Goal: Information Seeking & Learning: Learn about a topic

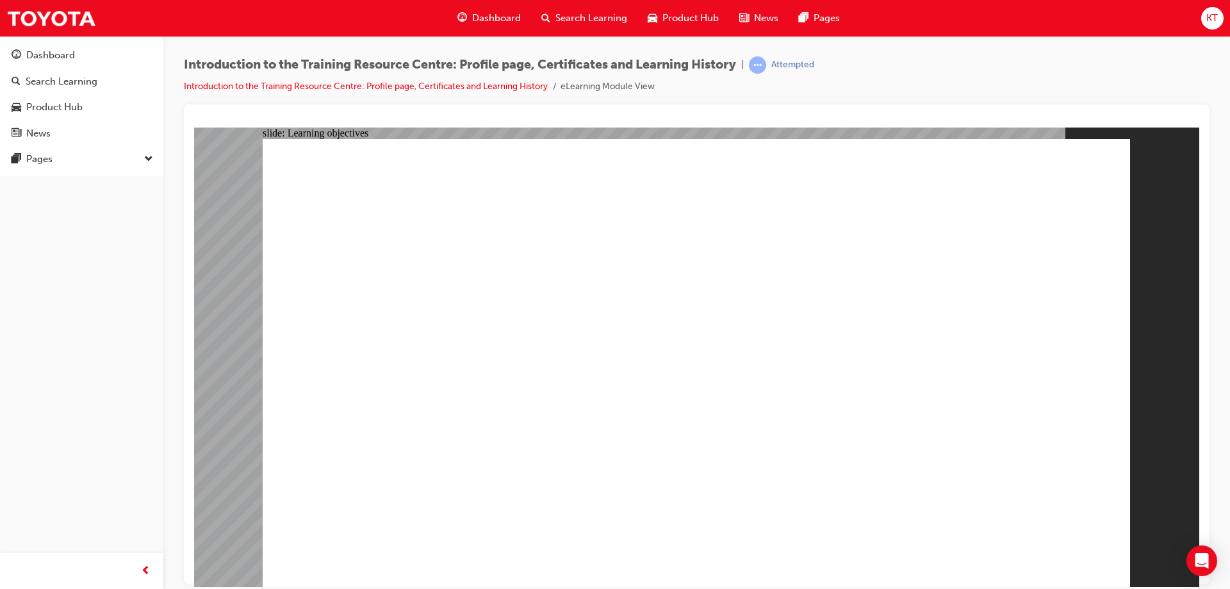
click at [68, 56] on div "Dashboard" at bounding box center [50, 55] width 49 height 15
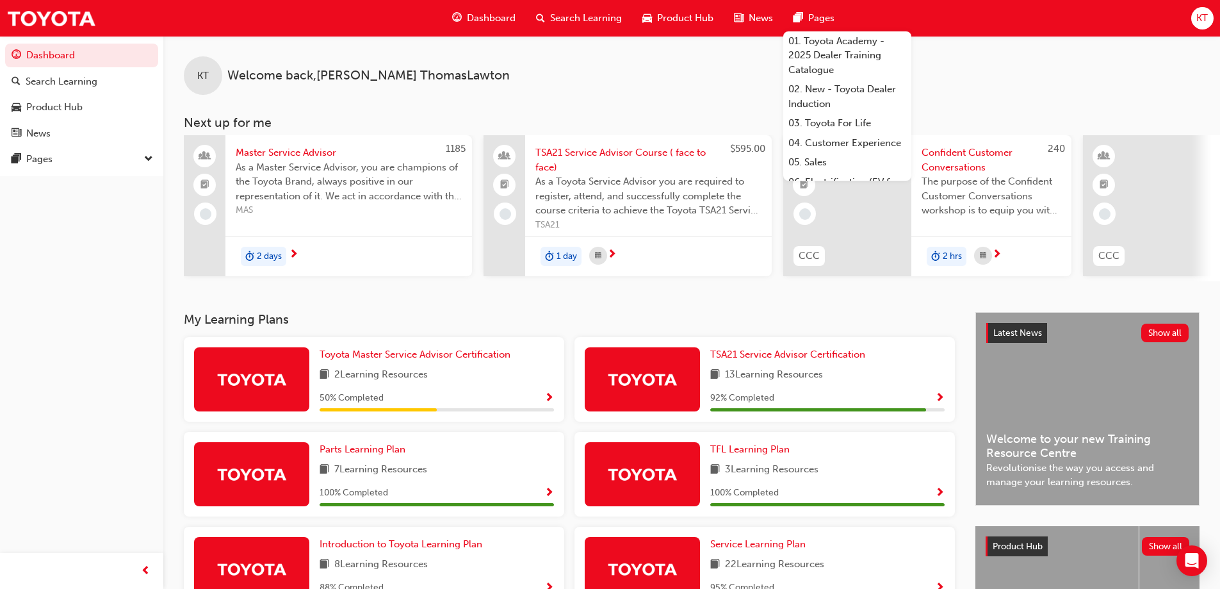
click at [1202, 21] on span "KT" at bounding box center [1203, 18] width 12 height 15
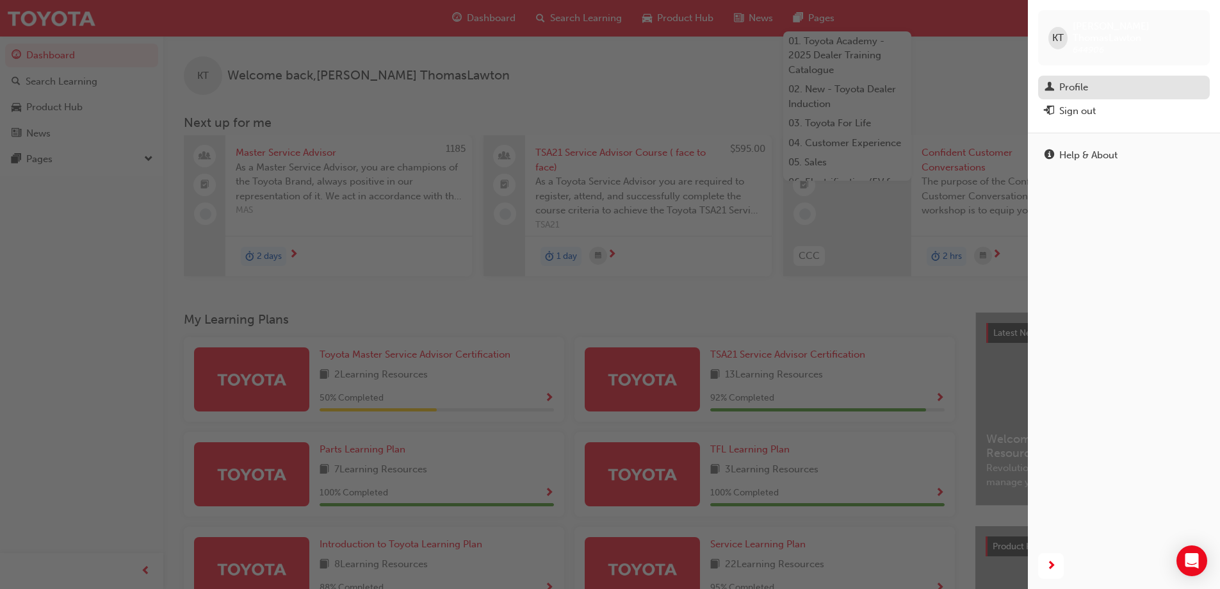
click at [1099, 76] on link "Profile" at bounding box center [1124, 88] width 172 height 24
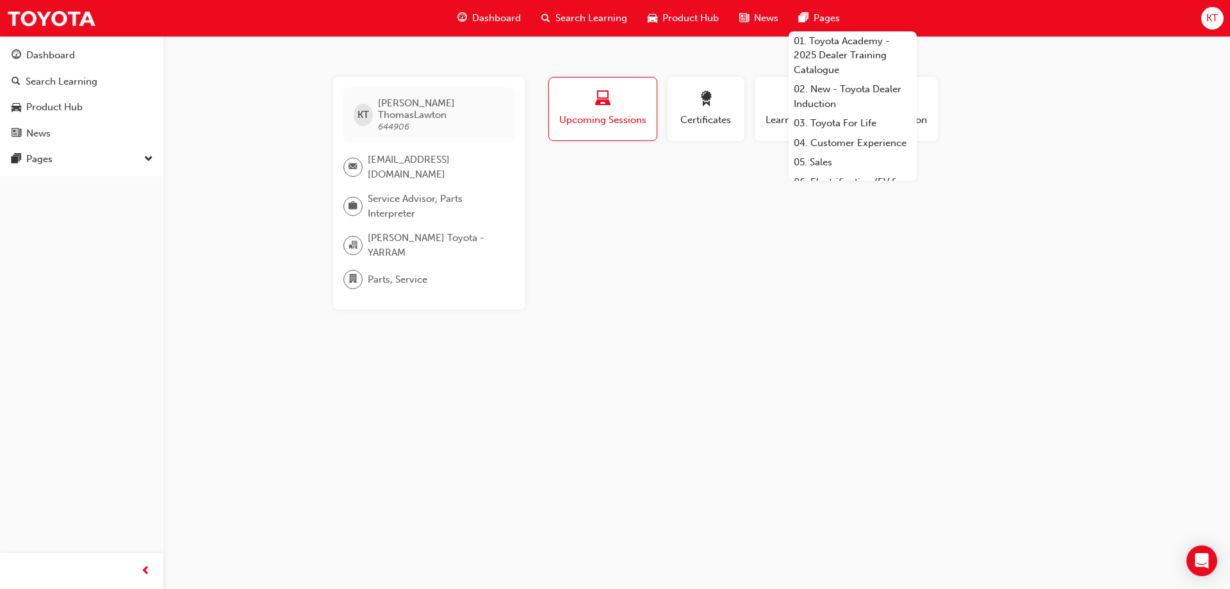
click at [913, 298] on div "KT [PERSON_NAME] 644906 [EMAIL_ADDRESS][DOMAIN_NAME] Service Advisor, Parts Int…" at bounding box center [615, 294] width 1230 height 589
click at [1064, 180] on div "KT [PERSON_NAME] 644906 [EMAIL_ADDRESS][DOMAIN_NAME] Service Advisor, Parts Int…" at bounding box center [697, 193] width 769 height 233
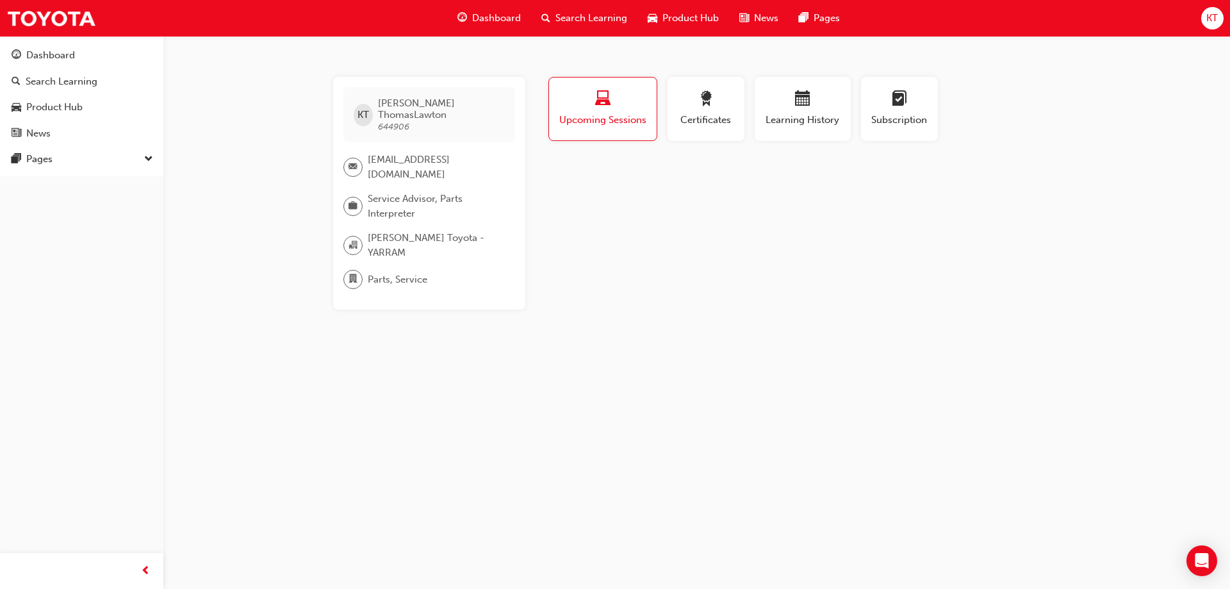
click at [735, 54] on div "KT [PERSON_NAME] 644906 [EMAIL_ADDRESS][DOMAIN_NAME] Service Advisor, Parts Int…" at bounding box center [615, 294] width 1230 height 589
click at [611, 103] on div "button" at bounding box center [603, 101] width 88 height 20
click at [798, 99] on span "calendar-icon" at bounding box center [802, 99] width 15 height 17
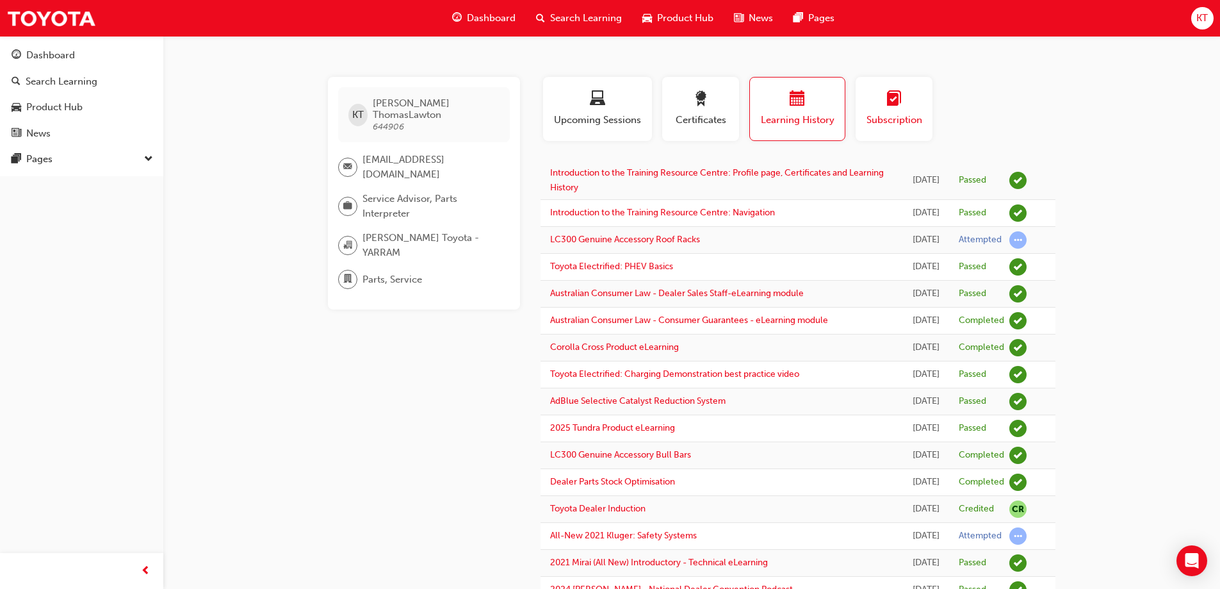
click at [897, 97] on span "learningplan-icon" at bounding box center [894, 99] width 15 height 17
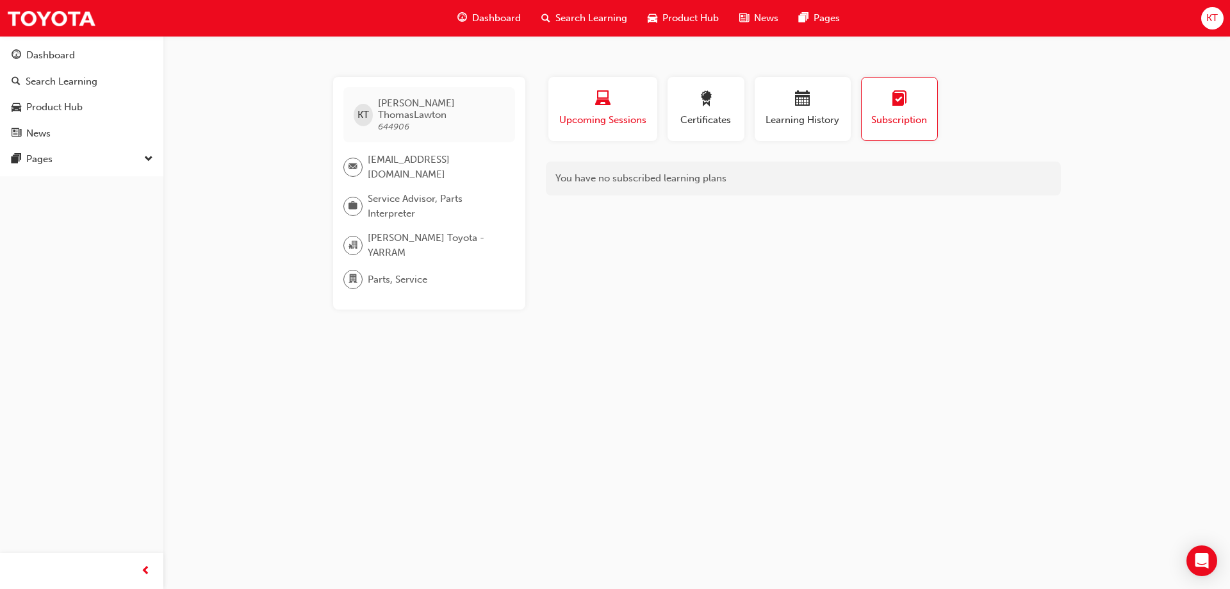
click at [632, 110] on div "Upcoming Sessions" at bounding box center [603, 109] width 90 height 37
click at [723, 102] on div "button" at bounding box center [706, 101] width 58 height 20
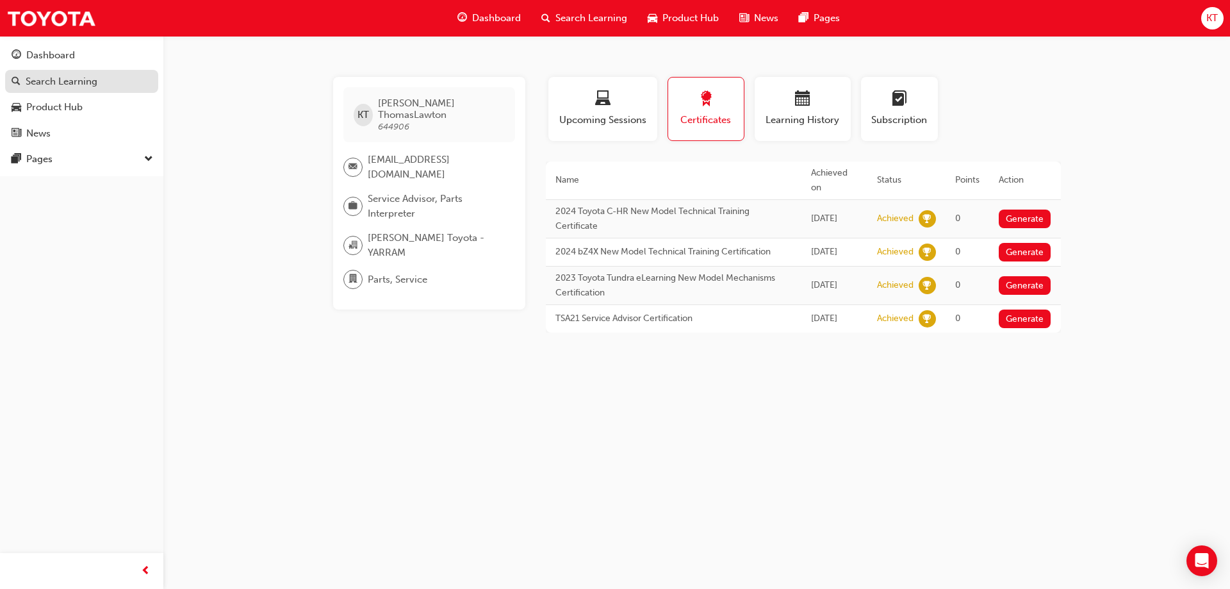
click at [67, 88] on div "Search Learning" at bounding box center [62, 81] width 72 height 15
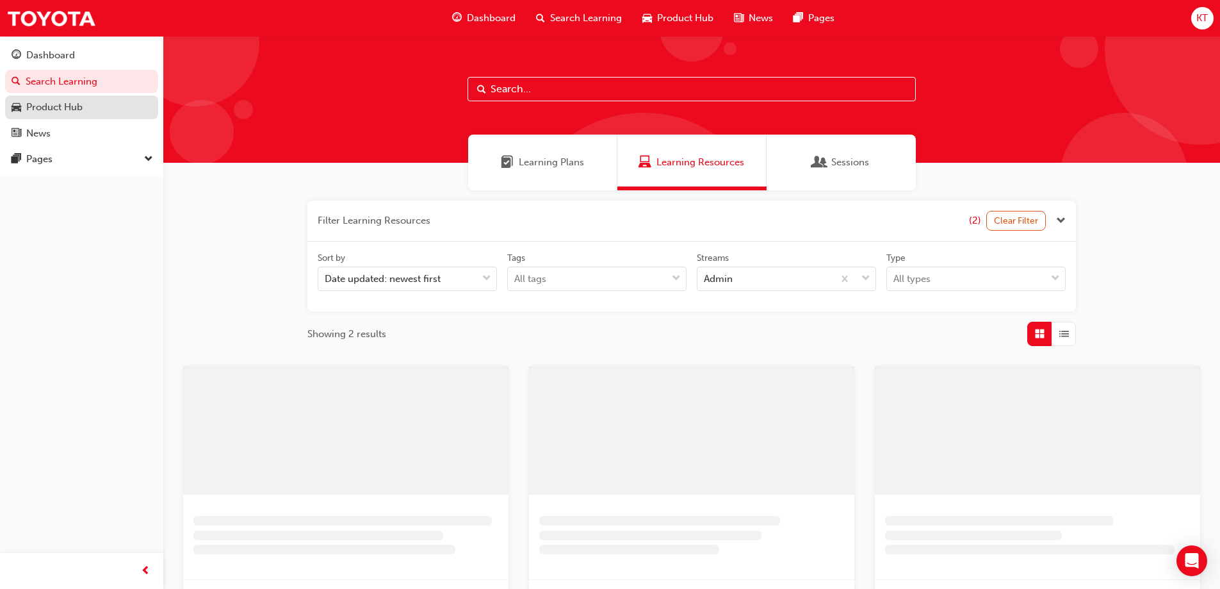
click at [63, 102] on div "Product Hub" at bounding box center [54, 107] width 56 height 15
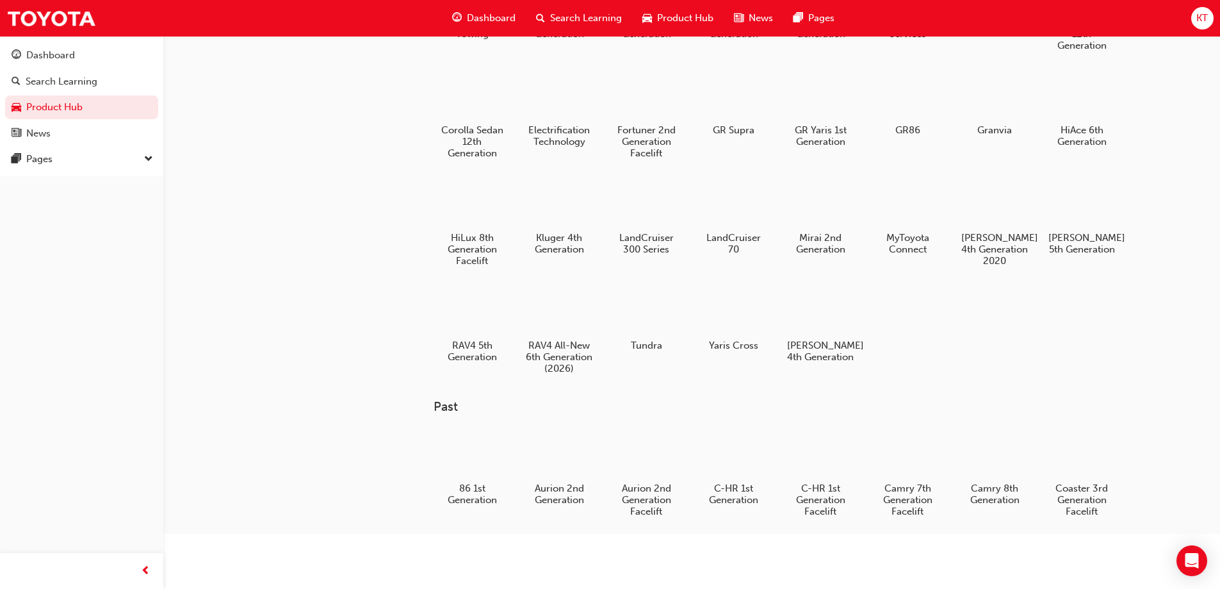
scroll to position [128, 0]
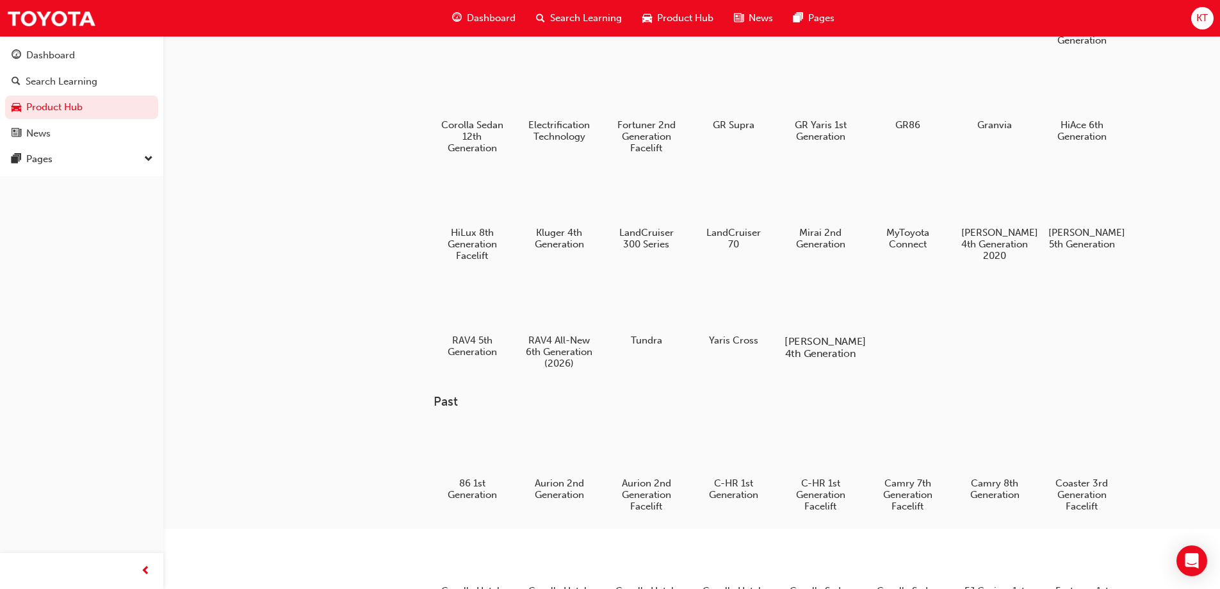
click at [840, 311] on div at bounding box center [820, 304] width 71 height 51
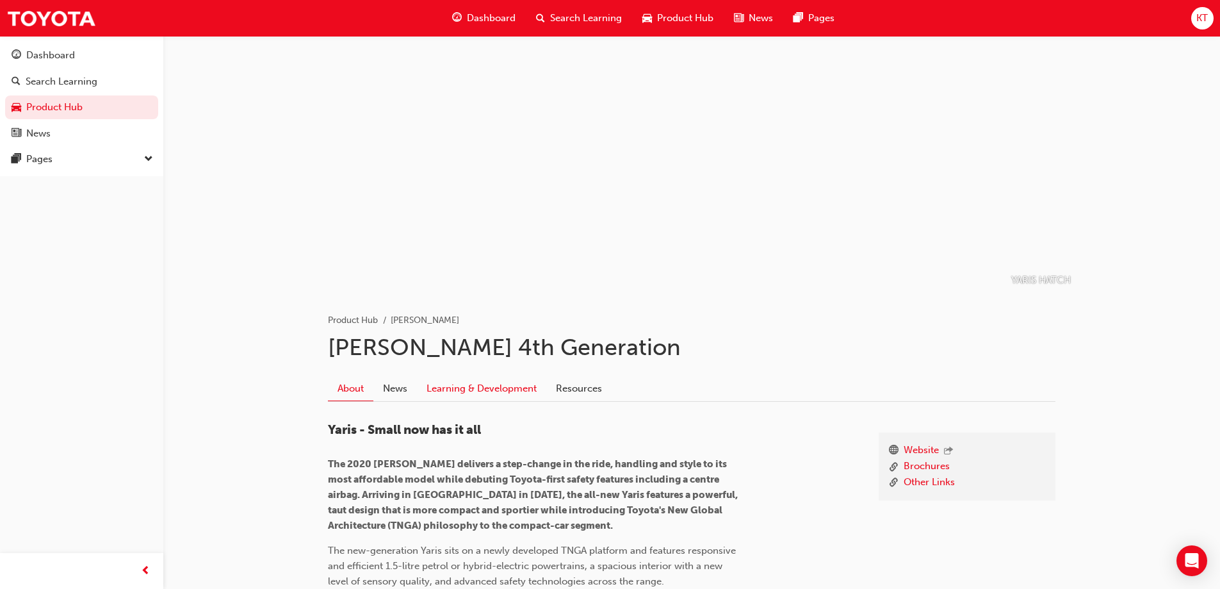
click at [509, 381] on link "Learning & Development" at bounding box center [481, 388] width 129 height 24
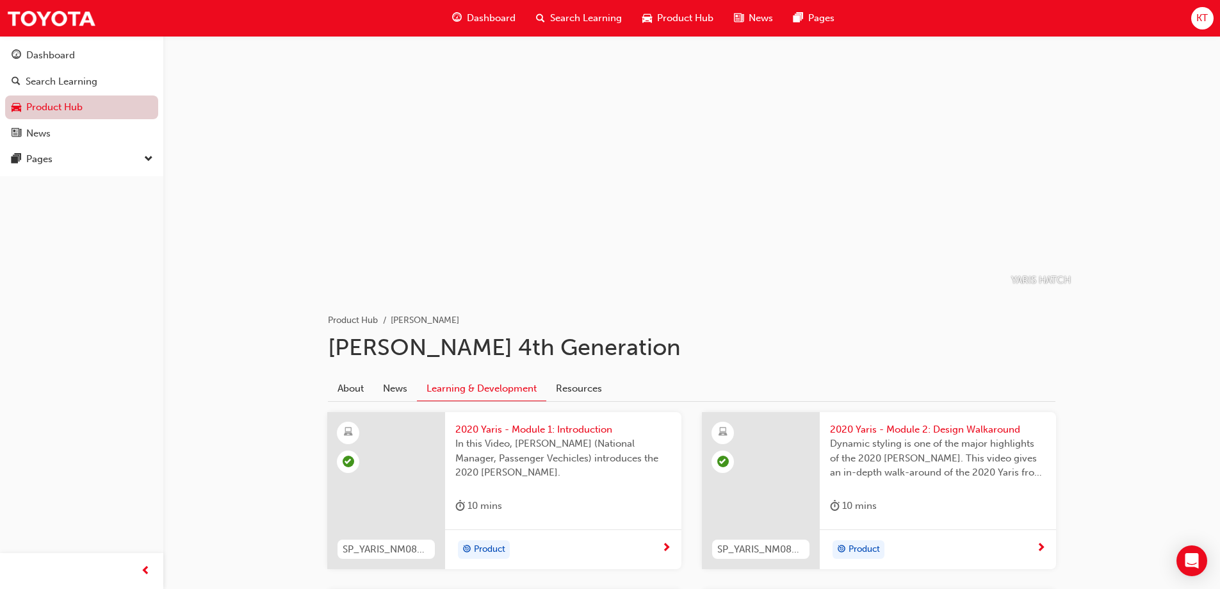
click at [68, 107] on link "Product Hub" at bounding box center [81, 107] width 153 height 24
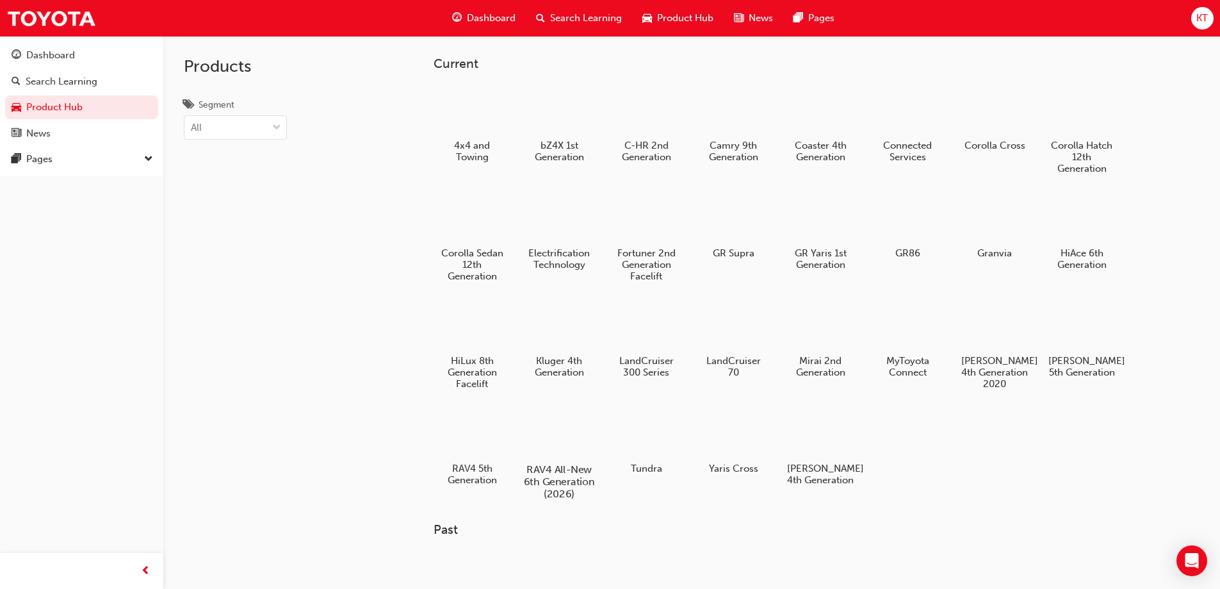
click at [566, 425] on div at bounding box center [558, 432] width 71 height 51
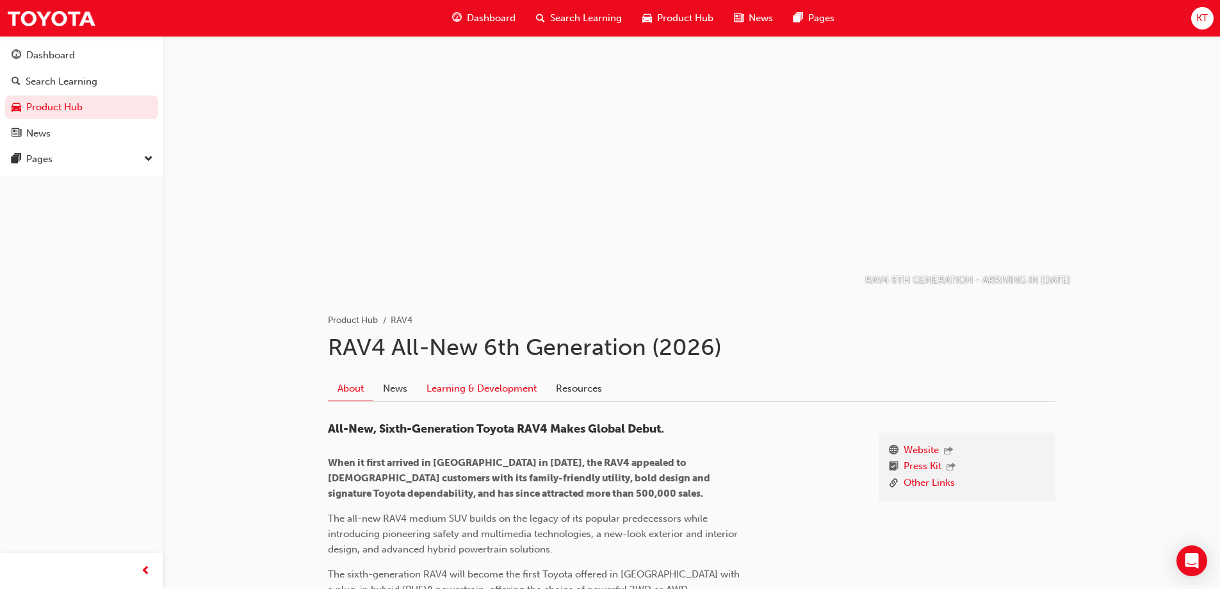
click at [521, 393] on link "Learning & Development" at bounding box center [481, 388] width 129 height 24
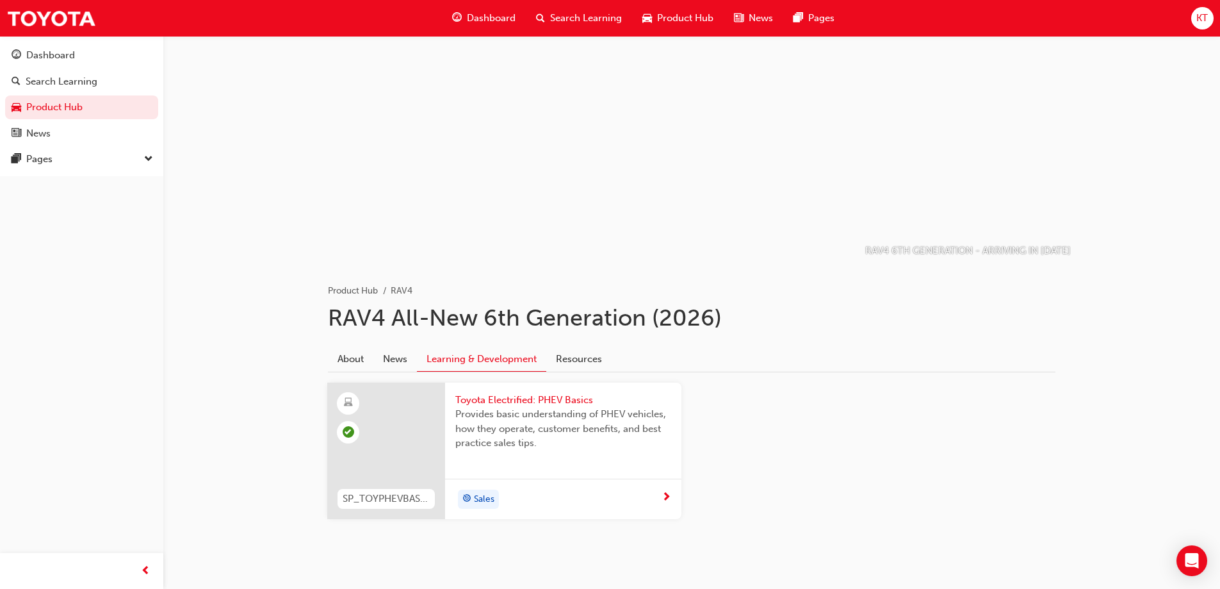
scroll to position [53, 0]
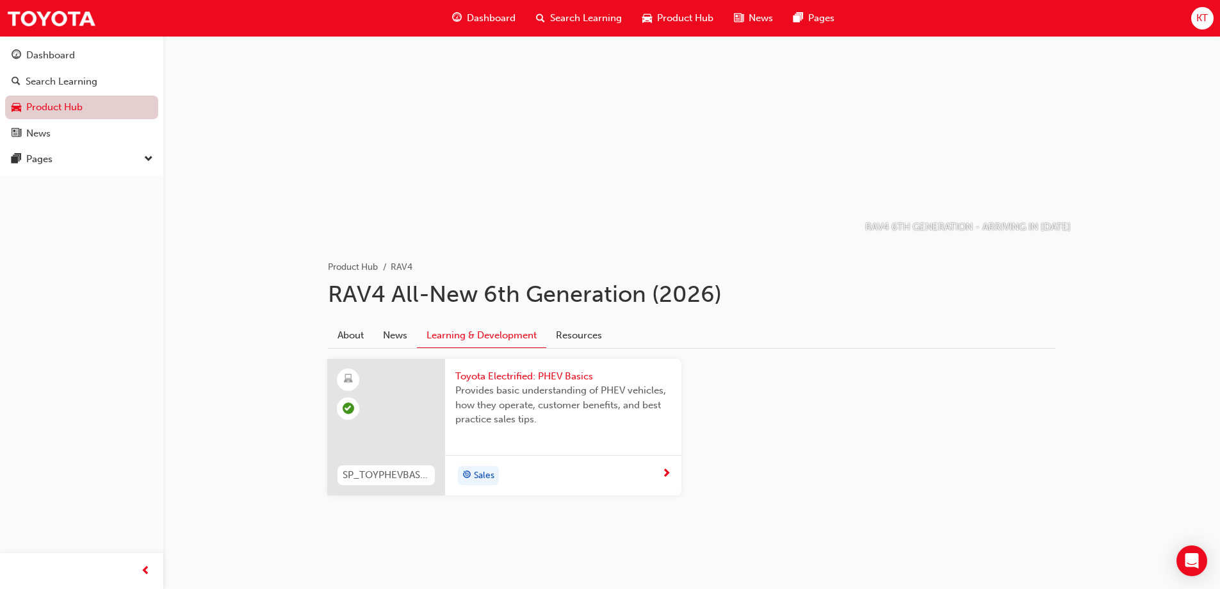
click at [33, 110] on link "Product Hub" at bounding box center [81, 107] width 153 height 24
